Goal: Information Seeking & Learning: Learn about a topic

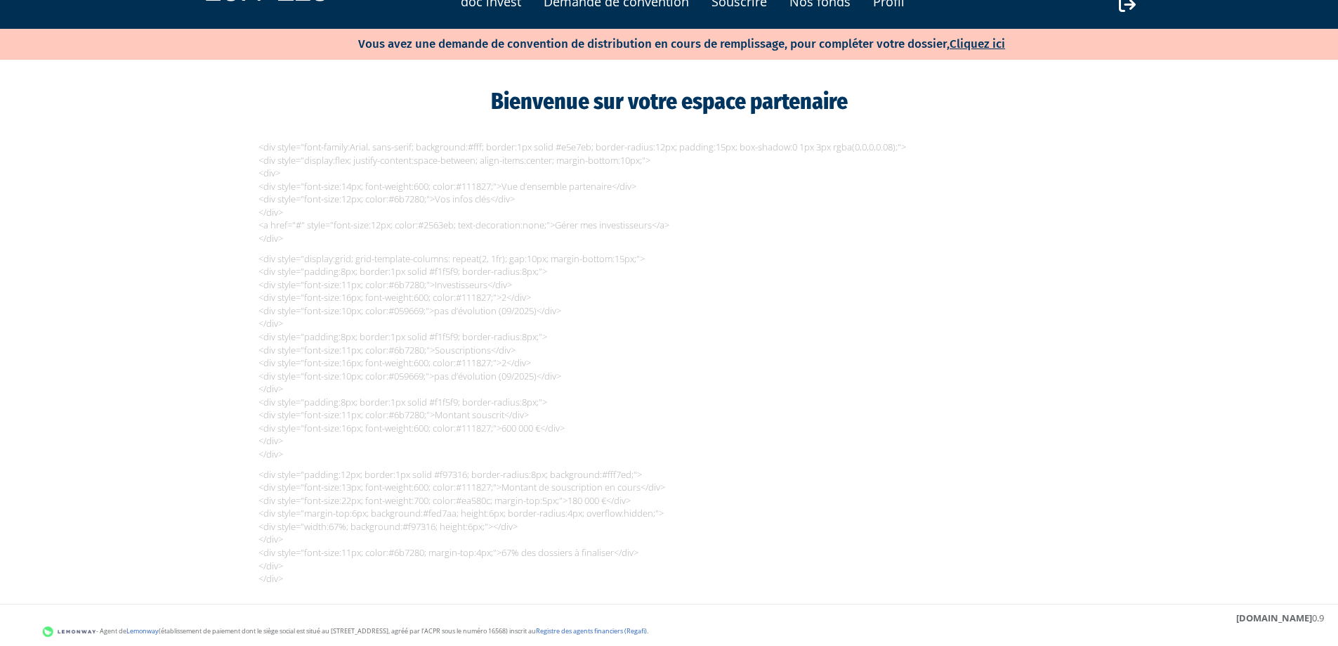
scroll to position [50, 0]
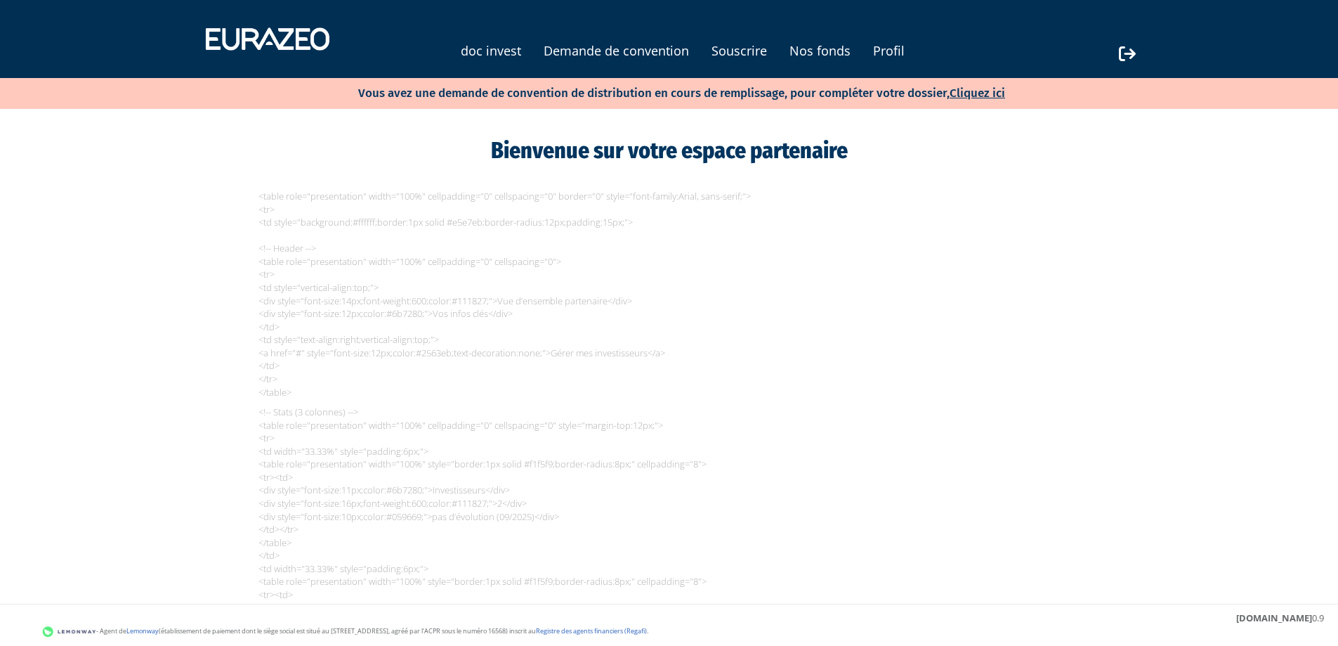
drag, startPoint x: 0, startPoint y: 0, endPoint x: 415, endPoint y: 248, distance: 483.6
click at [415, 248] on p "<table role="presentation" width="100%" cellpadding="0" cellspacing="0" border=…" at bounding box center [670, 294] width 822 height 209
drag, startPoint x: 267, startPoint y: 277, endPoint x: 515, endPoint y: 272, distance: 248.0
click at [515, 272] on p "🟠 Montant de souscription en cours : 180 000 €" at bounding box center [674, 278] width 822 height 13
click at [488, 285] on p "🟠 Montant de souscription en cours : 180 000 €" at bounding box center [674, 278] width 822 height 13
